Goal: Task Accomplishment & Management: Manage account settings

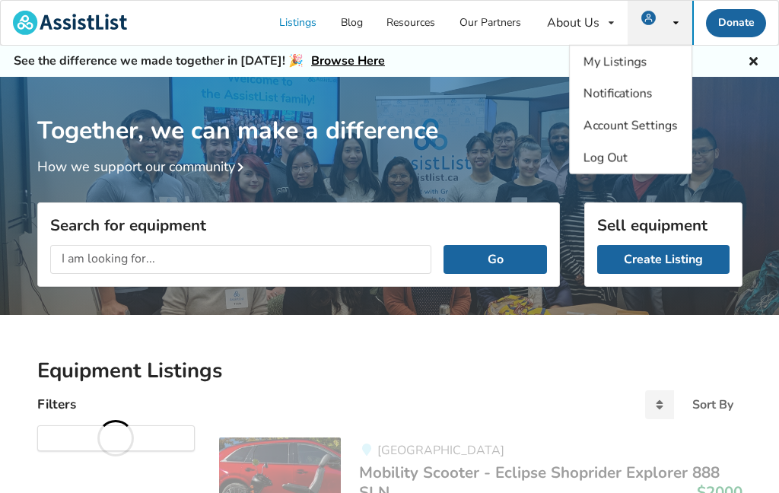
click at [595, 61] on span "My Listings" at bounding box center [614, 61] width 63 height 17
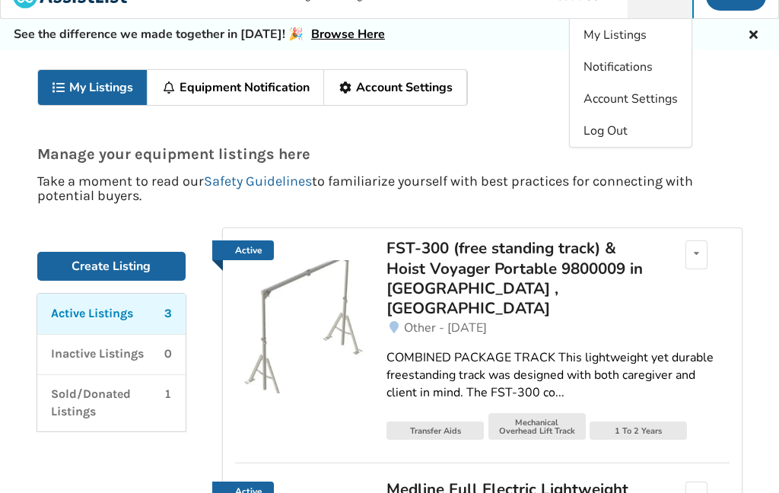
scroll to position [14, 0]
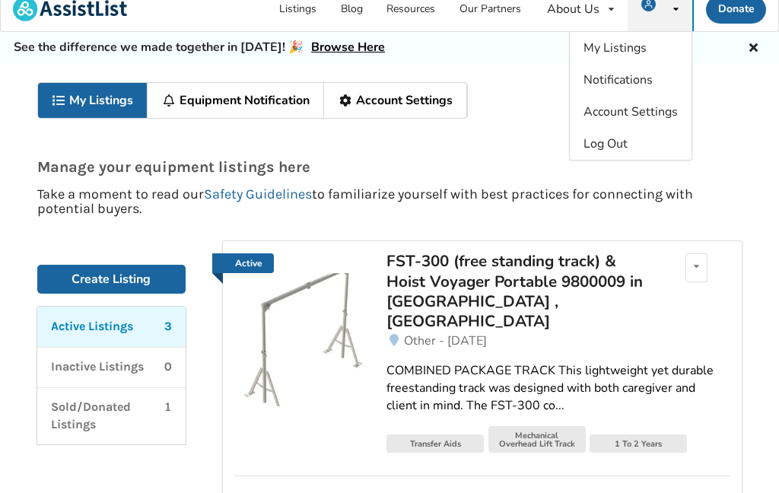
click at [80, 414] on p "Sold/Donated Listings" at bounding box center [108, 415] width 114 height 35
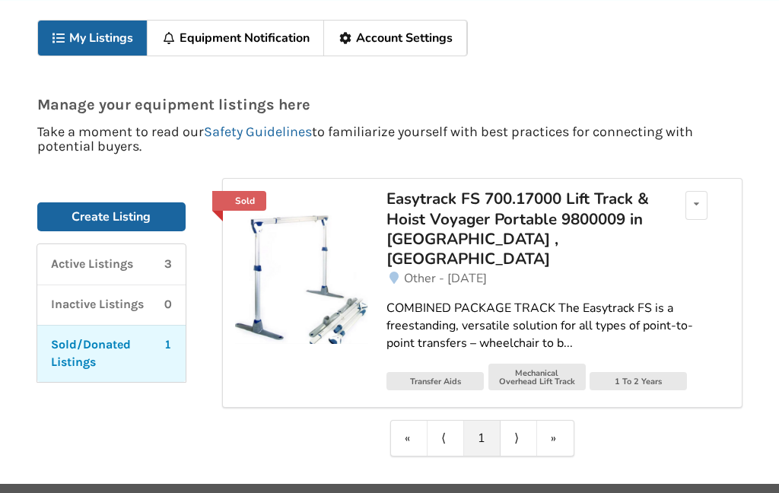
scroll to position [83, 0]
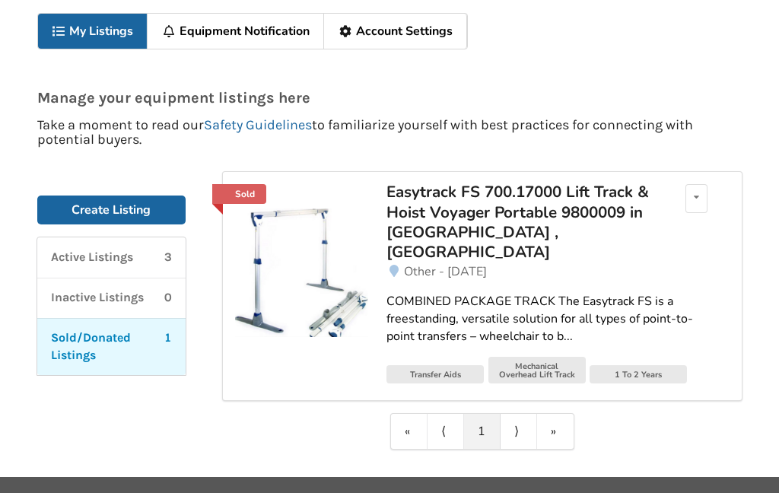
click at [83, 261] on p "Active Listings" at bounding box center [92, 257] width 82 height 17
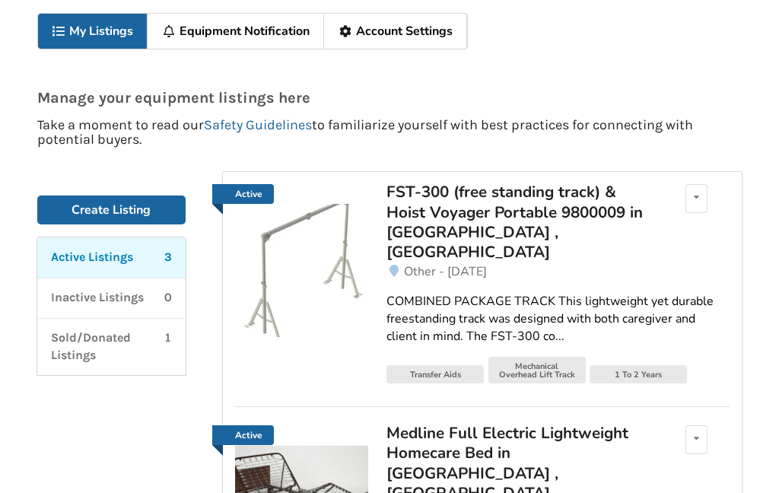
click at [59, 341] on p "Sold/Donated Listings" at bounding box center [108, 346] width 114 height 35
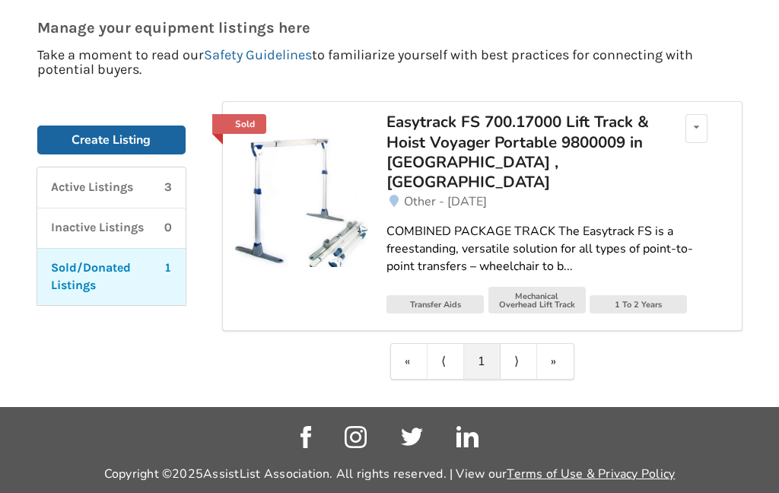
scroll to position [152, 0]
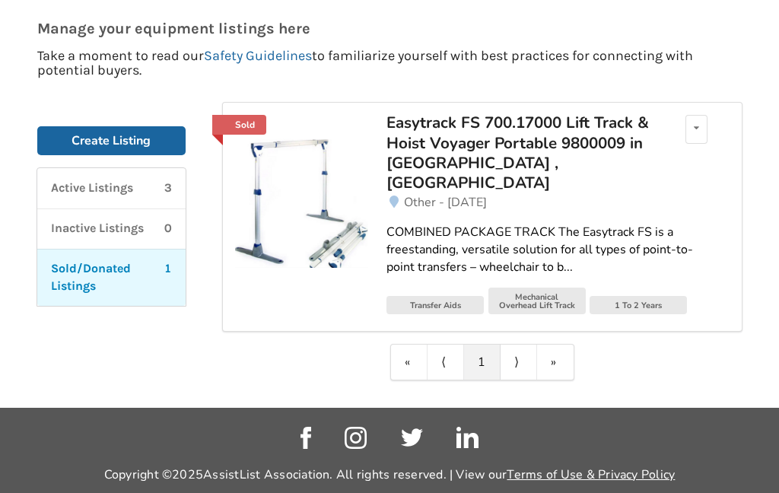
click at [66, 271] on p "Sold/Donated Listings" at bounding box center [108, 277] width 114 height 35
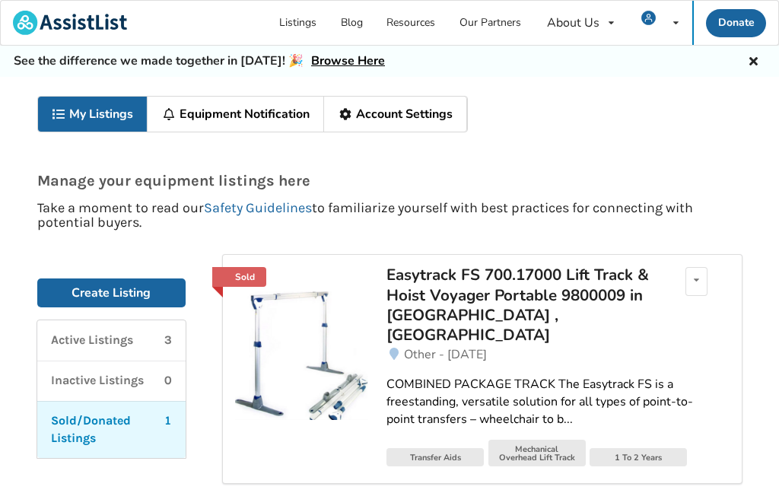
scroll to position [0, 0]
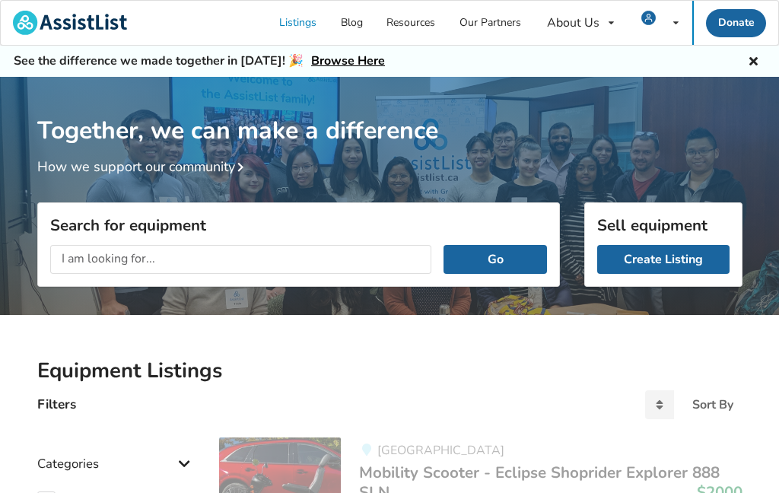
click at [666, 4] on div "My Listings Notifications Account Settings Log Out" at bounding box center [659, 23] width 65 height 44
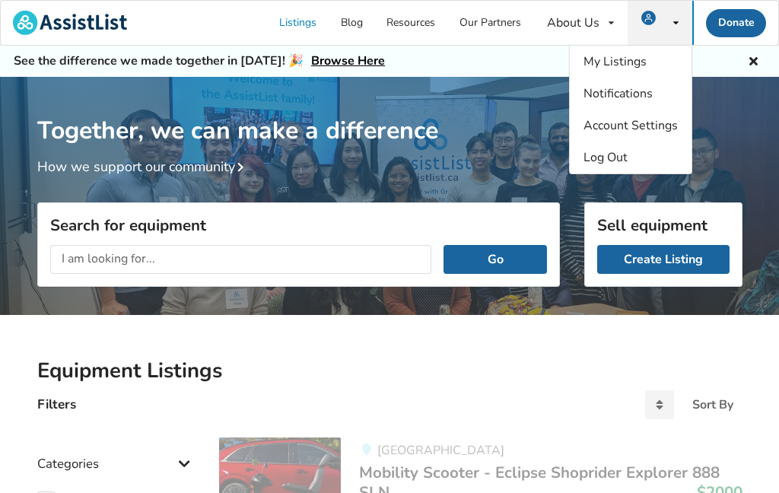
click at [602, 53] on span "My Listings" at bounding box center [614, 61] width 63 height 17
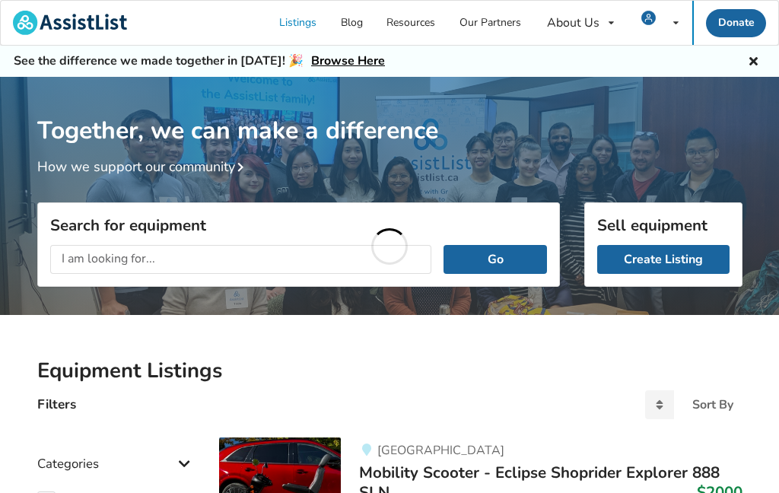
click at [669, 23] on div "My Listings Notifications Account Settings Log Out" at bounding box center [659, 23] width 65 height 44
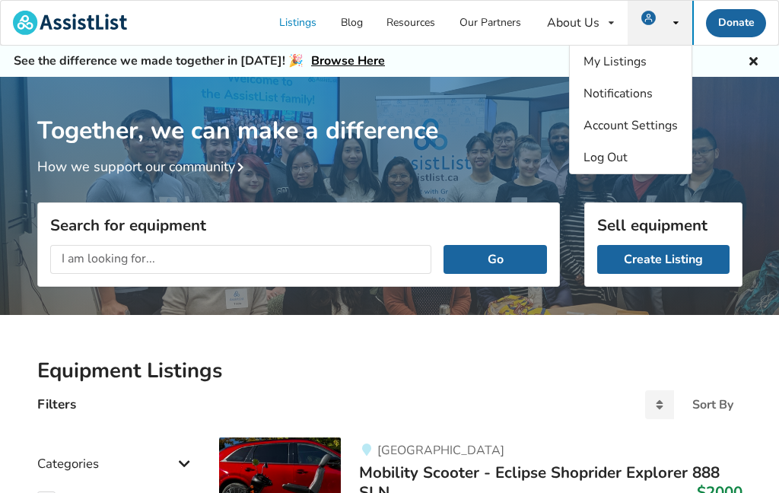
click at [601, 59] on span "My Listings" at bounding box center [614, 61] width 63 height 17
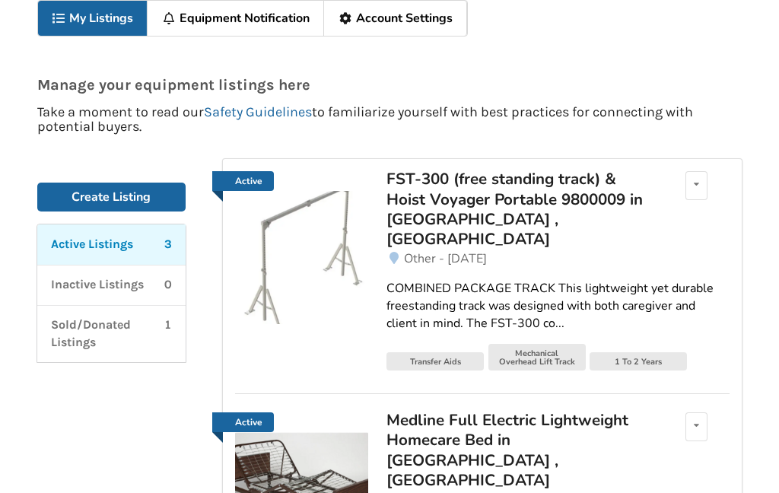
scroll to position [97, 0]
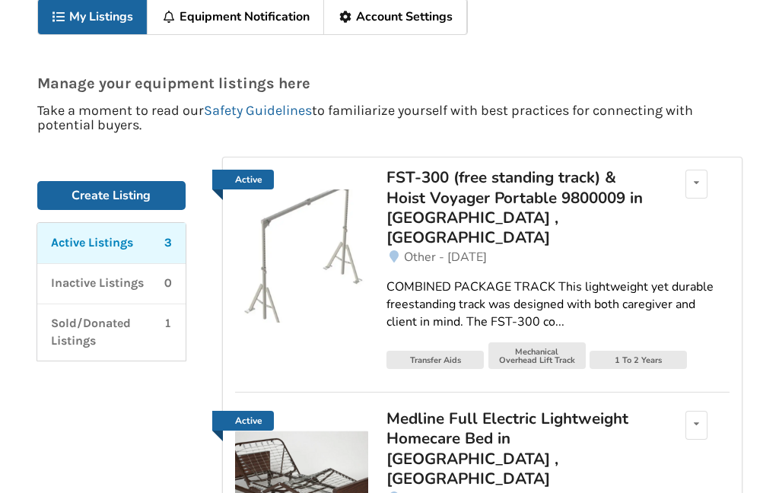
click at [430, 198] on div "FST-300 (free standing track) & Hoist Voyager Portable 9800009 in [GEOGRAPHIC_D…" at bounding box center [519, 207] width 266 height 81
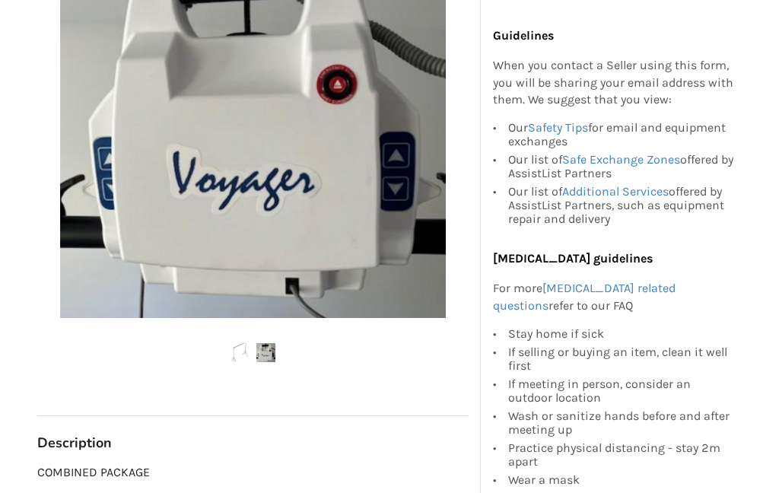
scroll to position [446, 0]
